Goal: Task Accomplishment & Management: Manage account settings

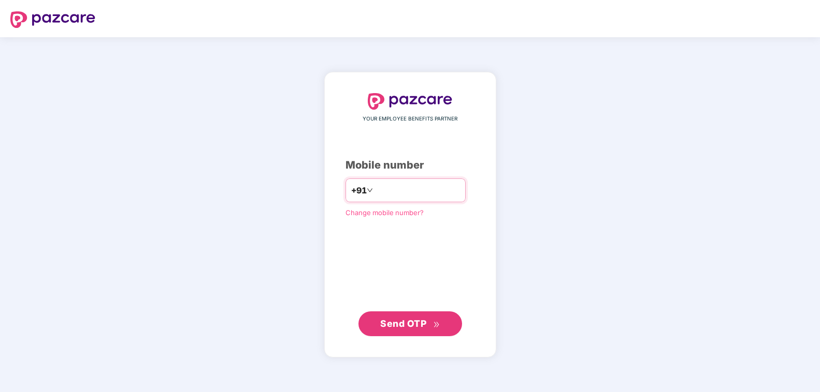
click at [397, 198] on input "number" at bounding box center [417, 190] width 85 height 17
type input "**********"
click at [399, 331] on span "Send OTP" at bounding box center [410, 324] width 60 height 14
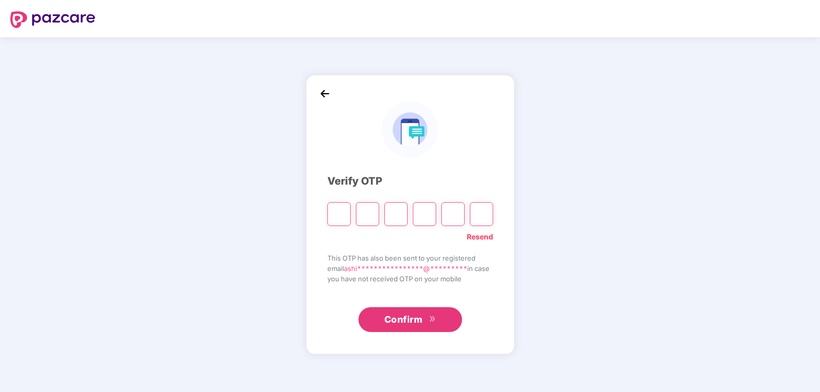
type input "*"
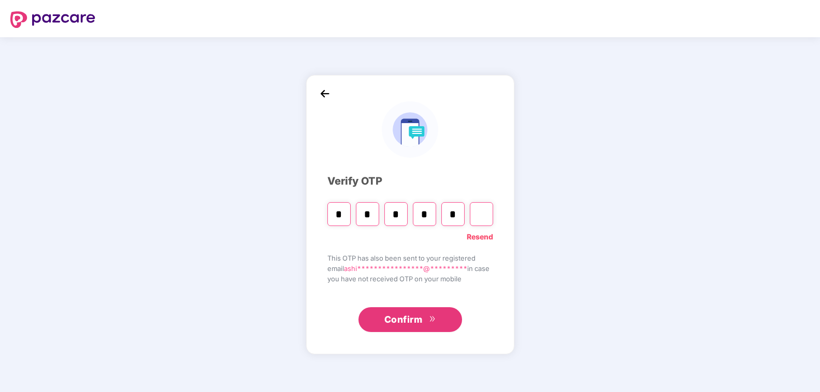
type input "*"
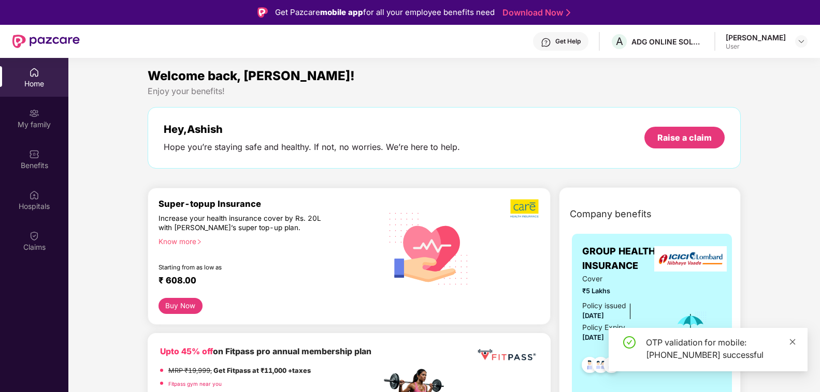
click at [795, 342] on icon "close" at bounding box center [791, 342] width 7 height 7
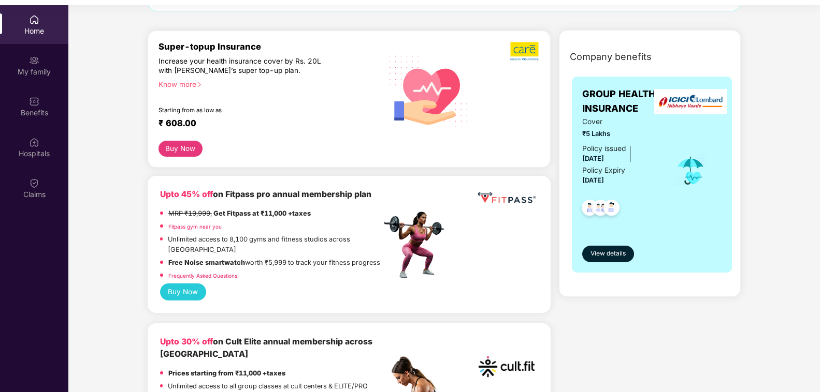
scroll to position [106, 0]
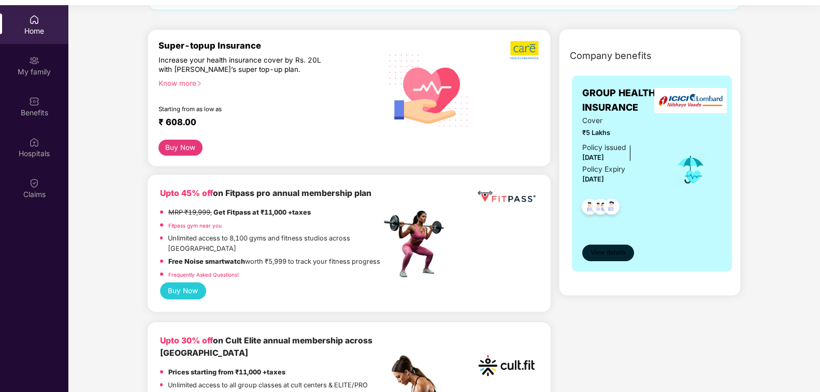
click at [604, 249] on span "View details" at bounding box center [607, 253] width 35 height 10
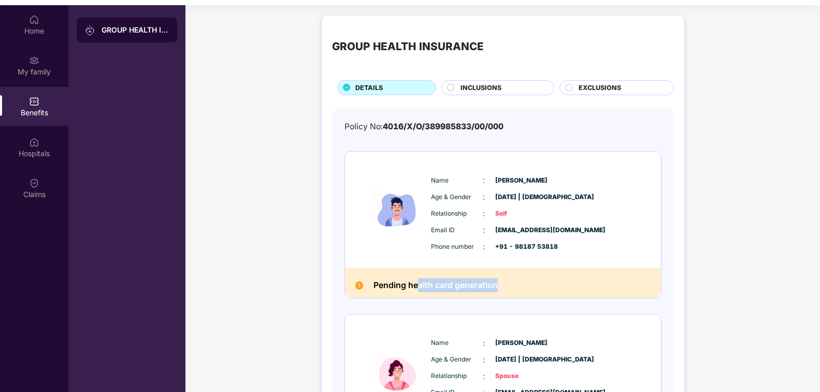
drag, startPoint x: 415, startPoint y: 288, endPoint x: 504, endPoint y: 296, distance: 88.9
click at [504, 296] on div "Pending health card generation" at bounding box center [503, 283] width 316 height 30
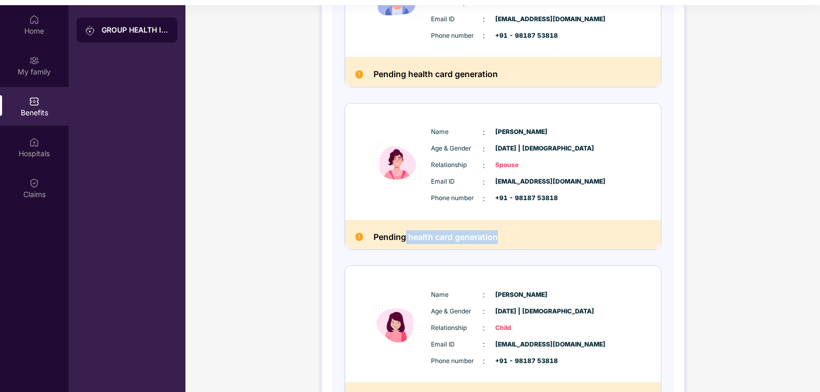
drag, startPoint x: 401, startPoint y: 235, endPoint x: 494, endPoint y: 241, distance: 92.9
click at [494, 241] on h2 "Pending health card generation" at bounding box center [435, 237] width 124 height 14
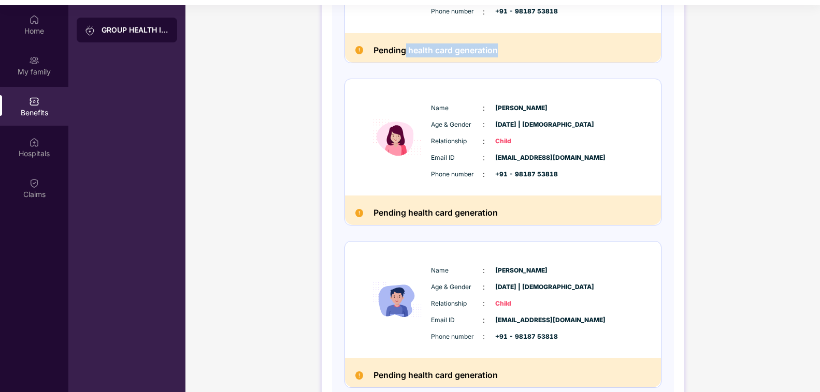
scroll to position [445, 0]
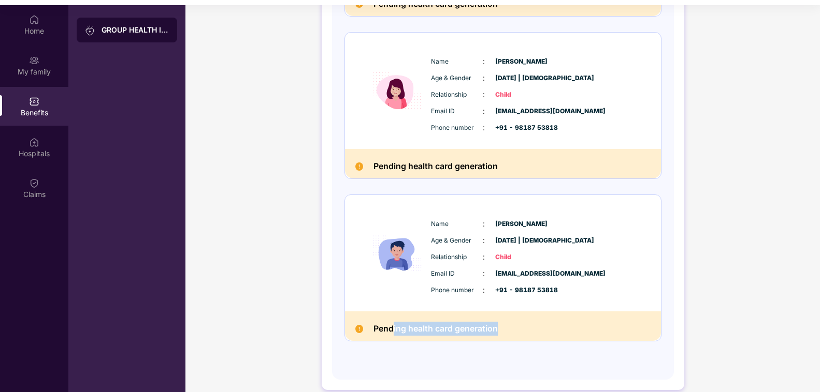
drag, startPoint x: 389, startPoint y: 332, endPoint x: 541, endPoint y: 351, distance: 152.9
click at [541, 351] on div "Policy No: 4016/X/O/389985833/00/000 Name : [PERSON_NAME] Age & Gender : [DATE]…" at bounding box center [502, 16] width 317 height 681
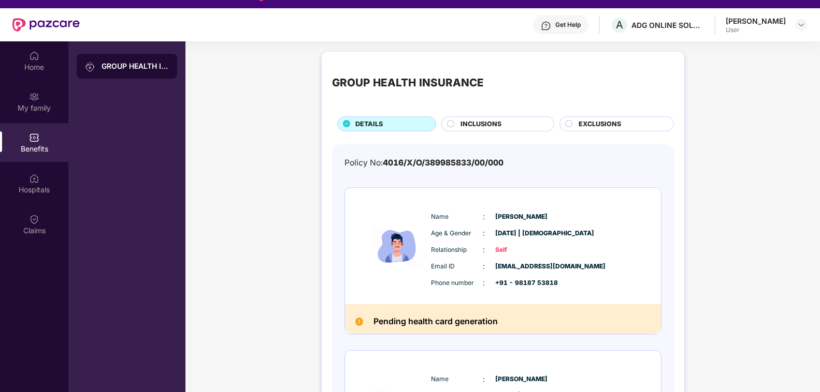
scroll to position [0, 0]
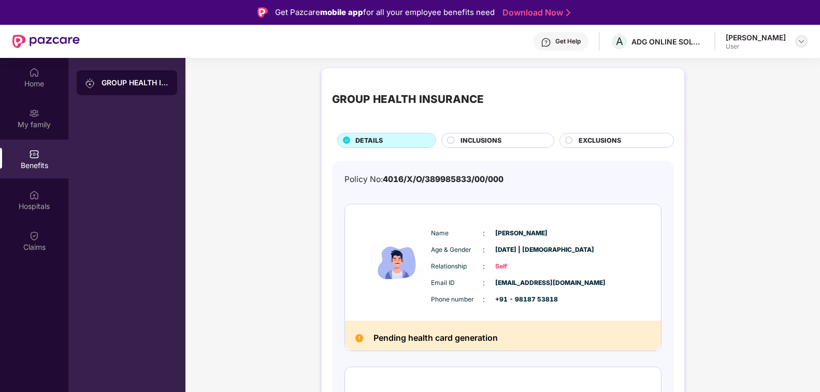
click at [796, 39] on div at bounding box center [801, 41] width 12 height 12
click at [706, 72] on div "Logout" at bounding box center [752, 66] width 135 height 20
